Goal: Find specific page/section: Find specific page/section

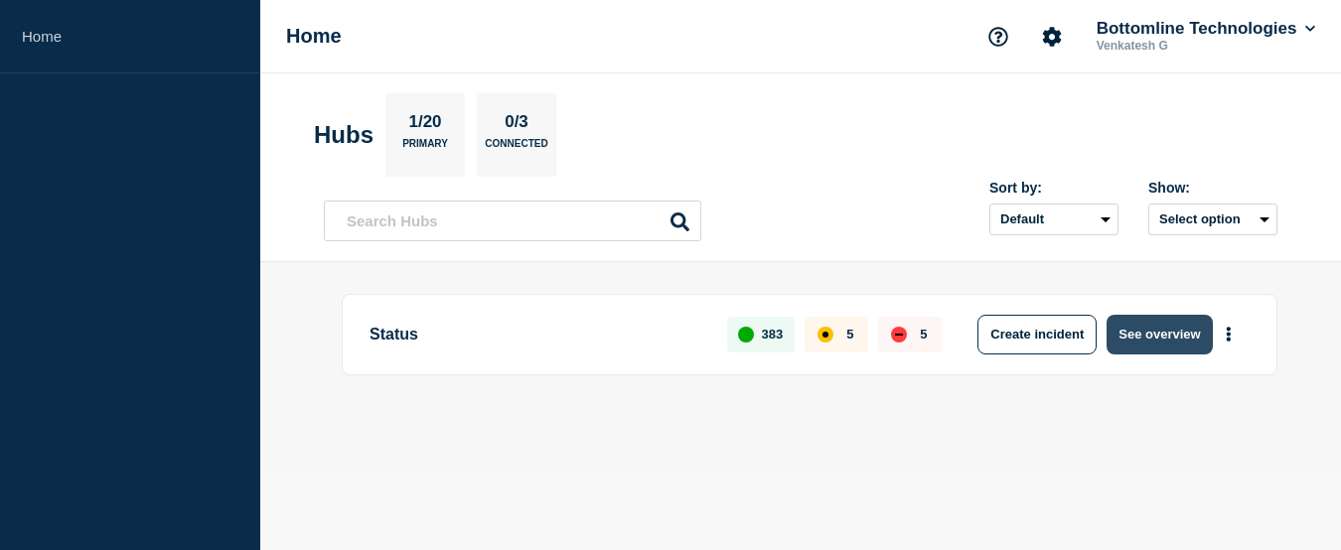
click at [1148, 340] on button "See overview" at bounding box center [1158, 335] width 105 height 40
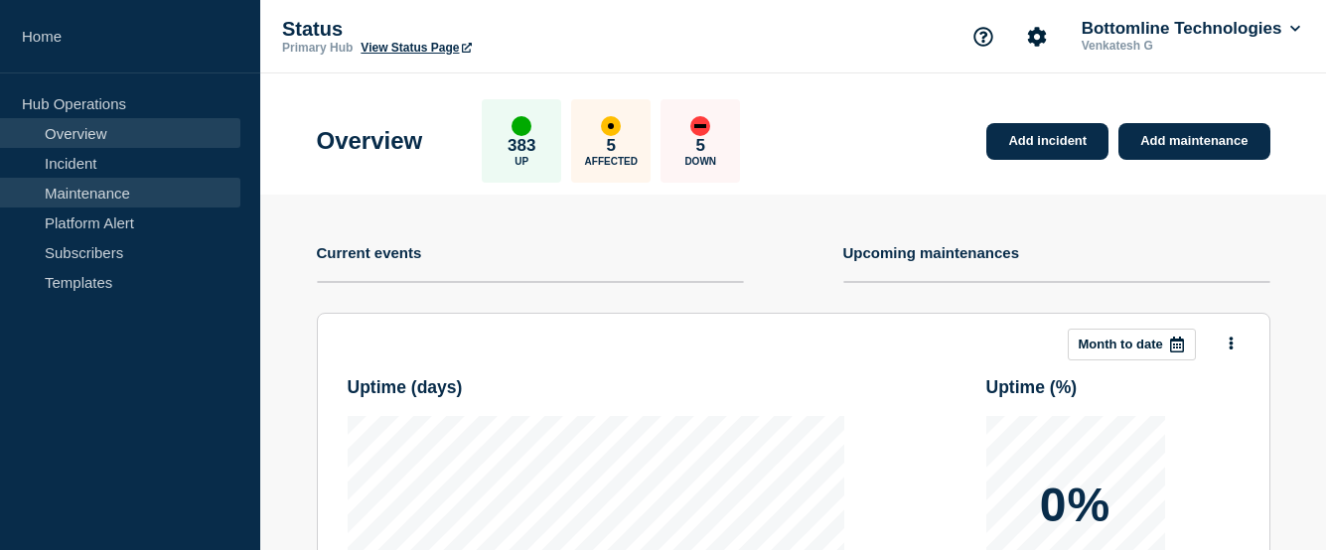
click at [96, 195] on link "Maintenance" at bounding box center [120, 193] width 240 height 30
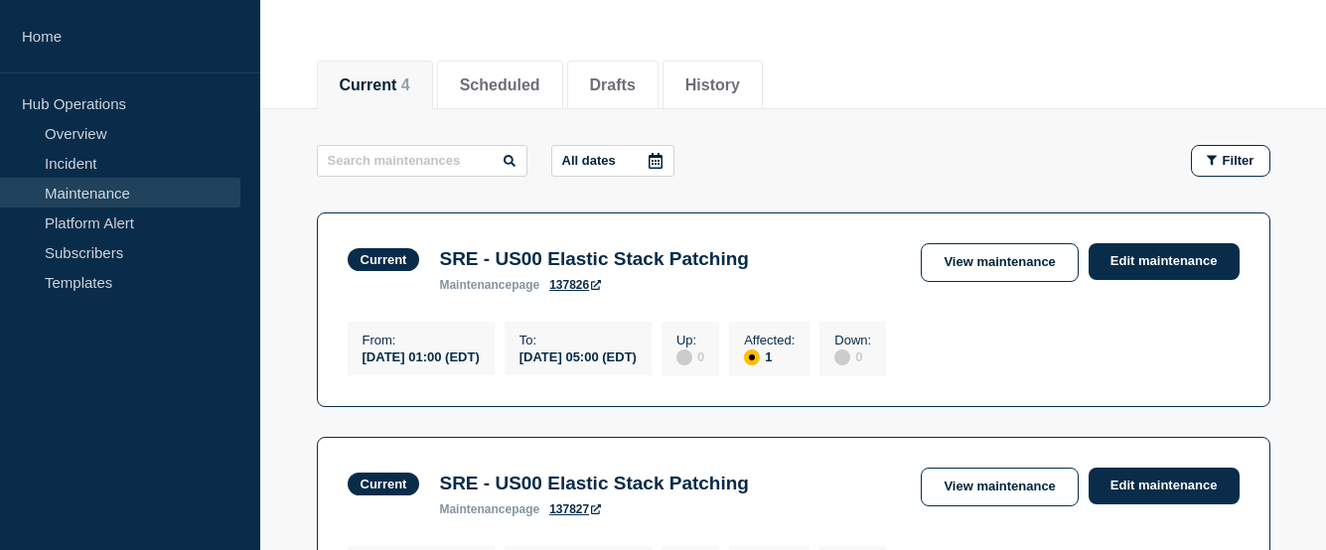
scroll to position [99, 0]
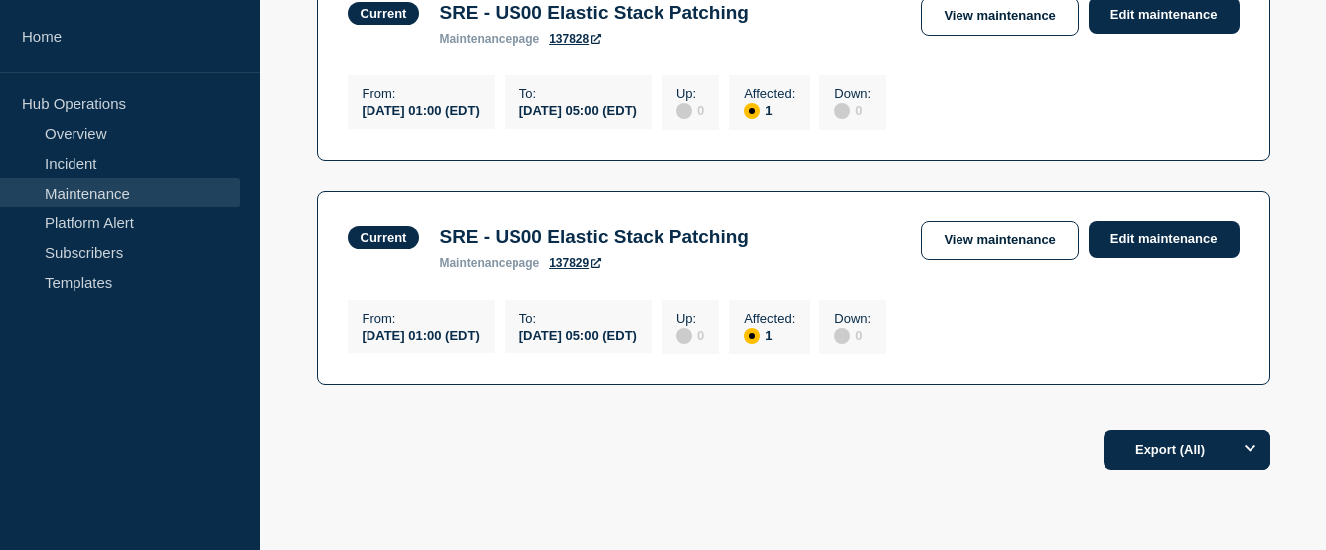
scroll to position [1022, 0]
